Goal: Transaction & Acquisition: Purchase product/service

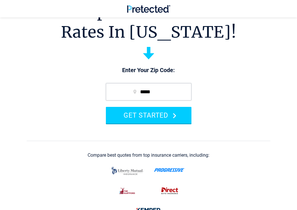
scroll to position [30, 0]
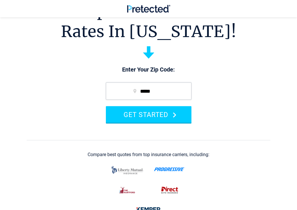
click at [144, 119] on button "GET STARTED" at bounding box center [149, 114] width 86 height 17
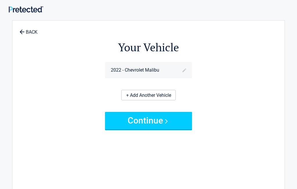
click at [146, 116] on button "Continue" at bounding box center [148, 120] width 87 height 17
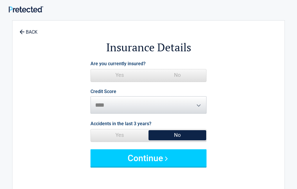
click at [118, 80] on span "Yes" at bounding box center [120, 75] width 58 height 12
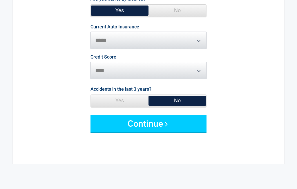
click at [146, 121] on button "Continue" at bounding box center [148, 123] width 116 height 17
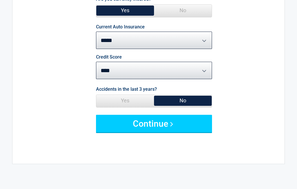
click at [145, 120] on button "Continue" at bounding box center [154, 123] width 116 height 17
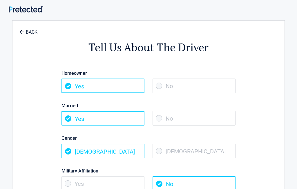
click at [168, 147] on span "[DEMOGRAPHIC_DATA]" at bounding box center [193, 151] width 83 height 14
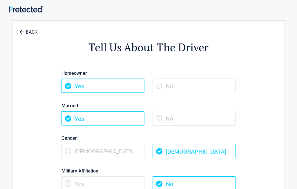
click at [170, 119] on span "No" at bounding box center [193, 118] width 83 height 14
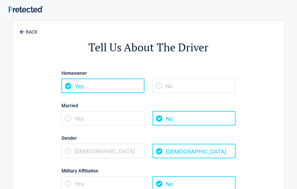
click at [169, 87] on span "No" at bounding box center [193, 86] width 83 height 14
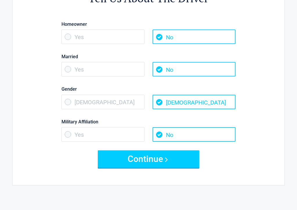
scroll to position [51, 0]
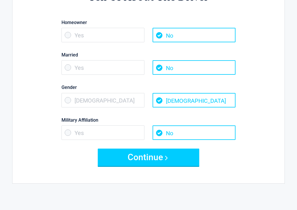
click at [140, 158] on button "Continue" at bounding box center [148, 157] width 101 height 17
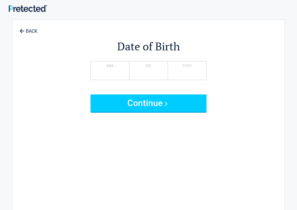
scroll to position [0, 0]
